Goal: Information Seeking & Learning: Learn about a topic

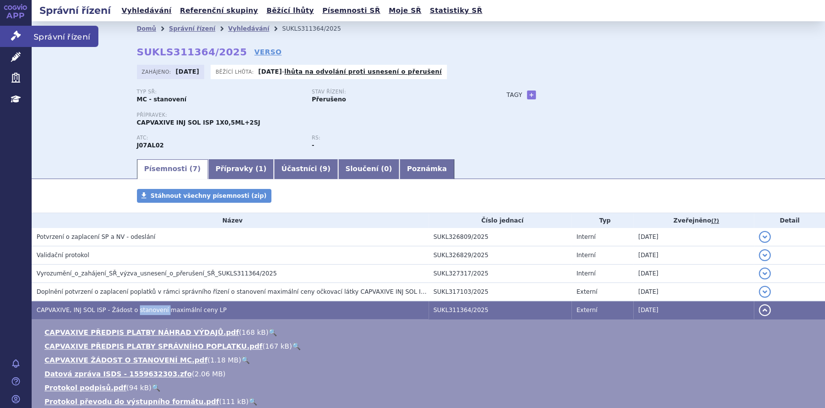
click at [16, 37] on icon at bounding box center [16, 36] width 10 height 10
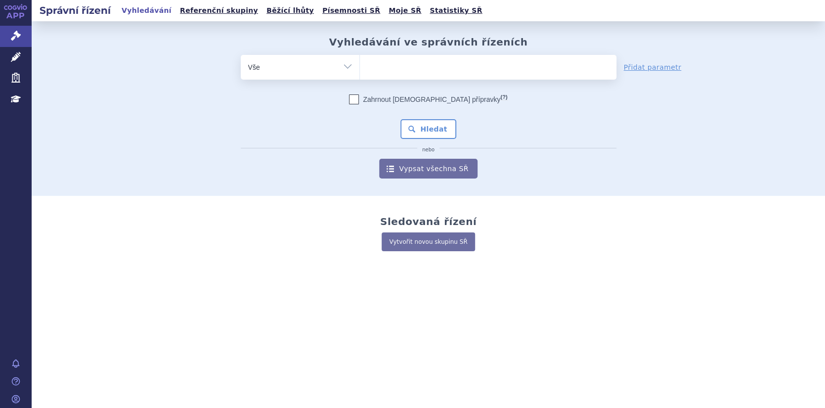
click at [384, 72] on ul at bounding box center [488, 65] width 257 height 21
click at [360, 72] on select at bounding box center [359, 66] width 0 height 25
paste input "L01BC02"
type input "L01BC02"
select select "L01BC02"
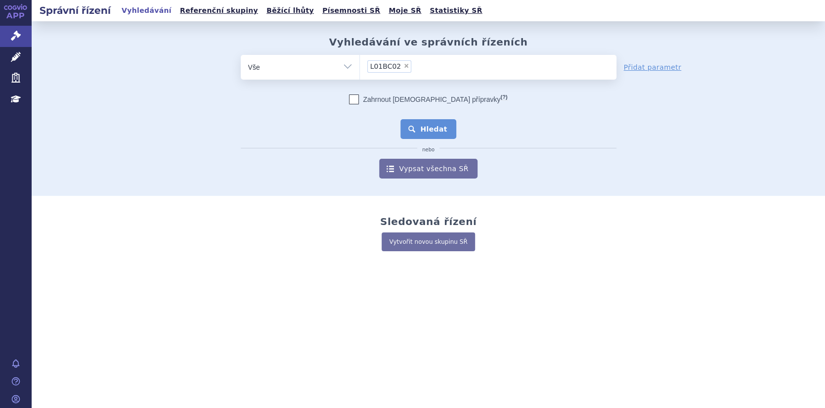
click at [414, 130] on button "Hledat" at bounding box center [428, 129] width 56 height 20
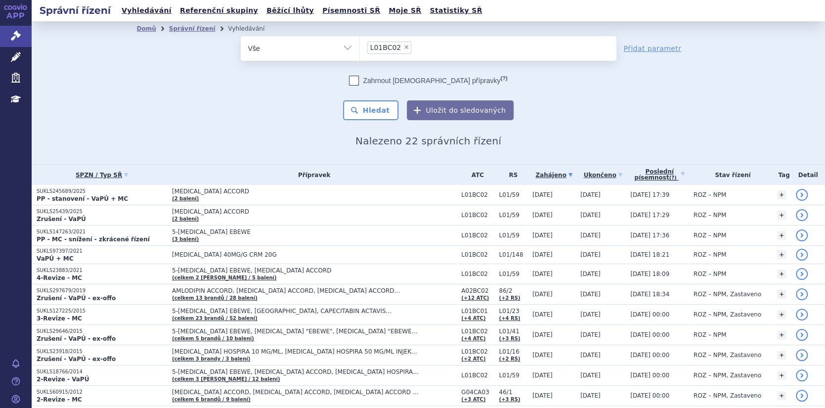
click at [403, 45] on span "×" at bounding box center [406, 47] width 6 height 6
click at [360, 45] on select "L01BC02" at bounding box center [359, 48] width 0 height 25
select select
click at [11, 57] on icon at bounding box center [16, 57] width 10 height 10
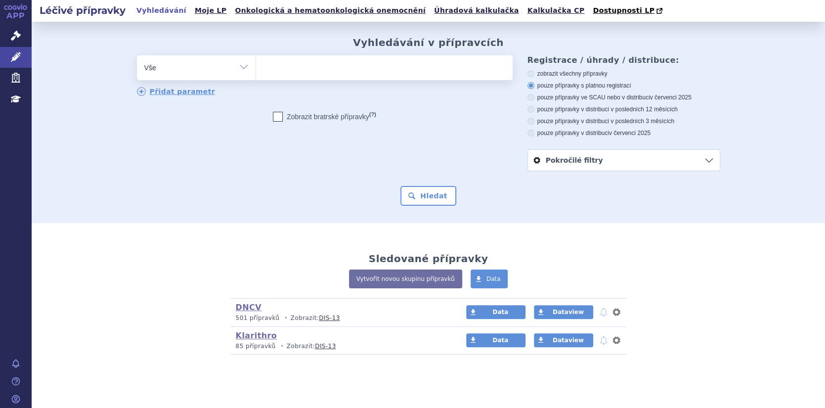
click at [274, 72] on ul at bounding box center [384, 65] width 257 height 21
click at [256, 72] on select at bounding box center [256, 67] width 0 height 25
paste input "L01BC02"
type input "L01BC02"
select select "L01BC02"
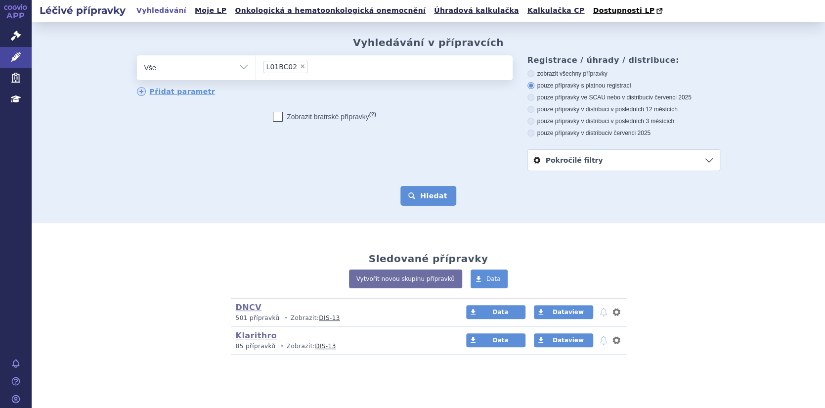
click at [428, 195] on button "Hledat" at bounding box center [428, 196] width 56 height 20
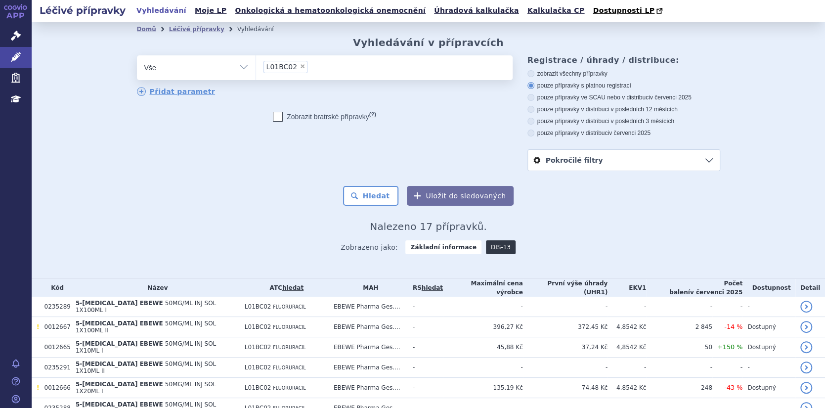
click at [487, 247] on link "DIS-13" at bounding box center [501, 247] width 30 height 14
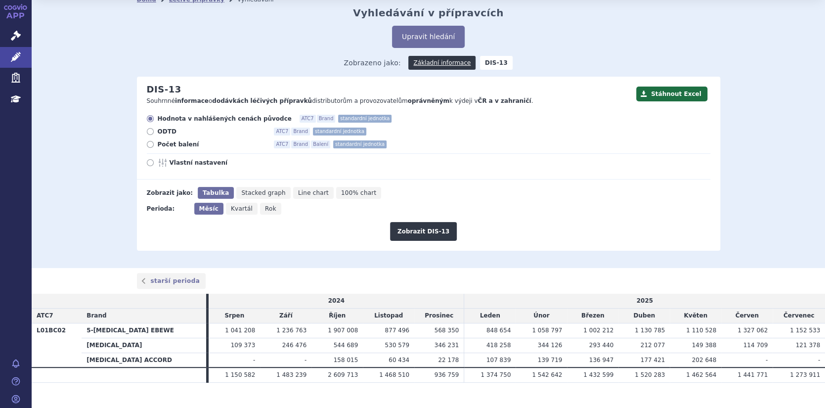
scroll to position [44, 0]
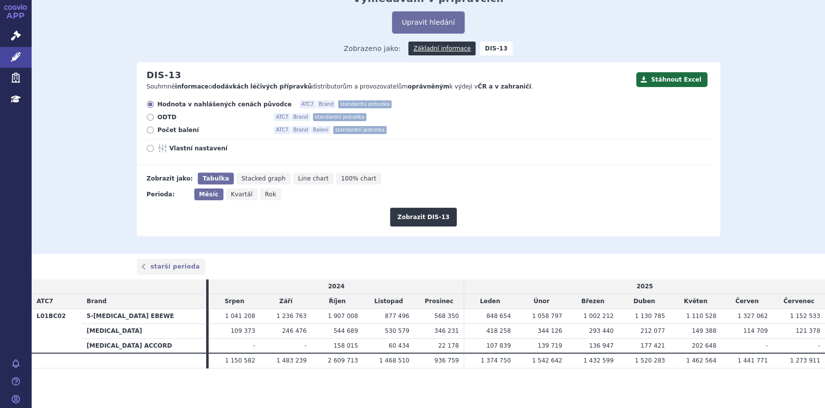
click at [147, 131] on icon at bounding box center [150, 130] width 7 height 7
click at [148, 131] on input "Počet balení ATC7 Brand Balení standardní jednotka" at bounding box center [151, 131] width 6 height 6
radio input "true"
click at [426, 218] on button "Zobrazit DIS-13" at bounding box center [423, 217] width 67 height 19
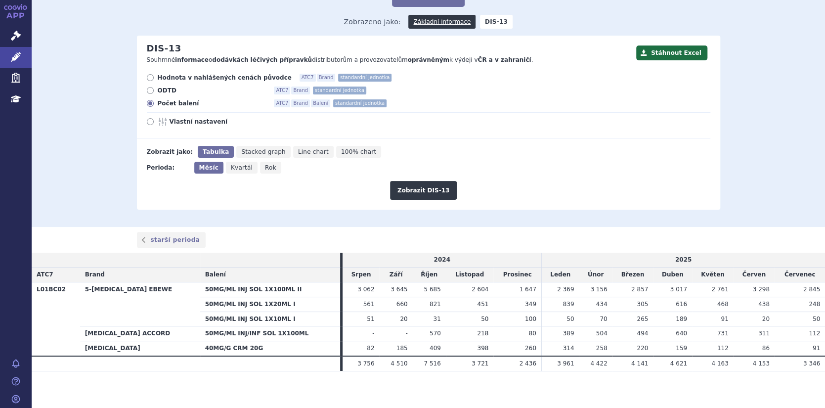
scroll to position [74, 0]
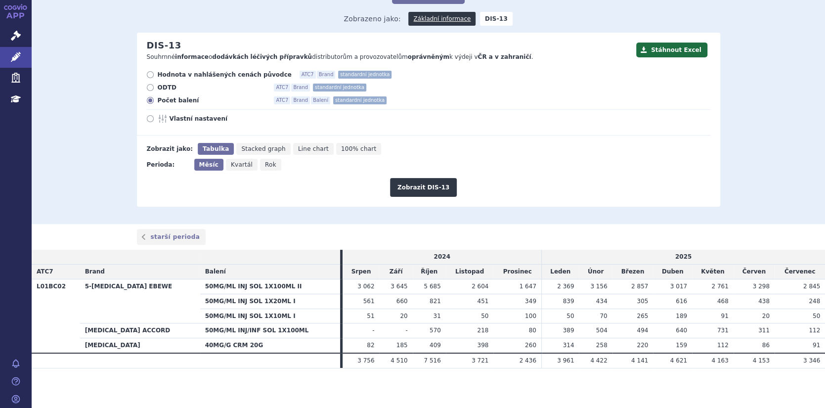
click at [47, 284] on th "L01BC02" at bounding box center [56, 316] width 48 height 74
copy th "L01BC02"
